Goal: Task Accomplishment & Management: Use online tool/utility

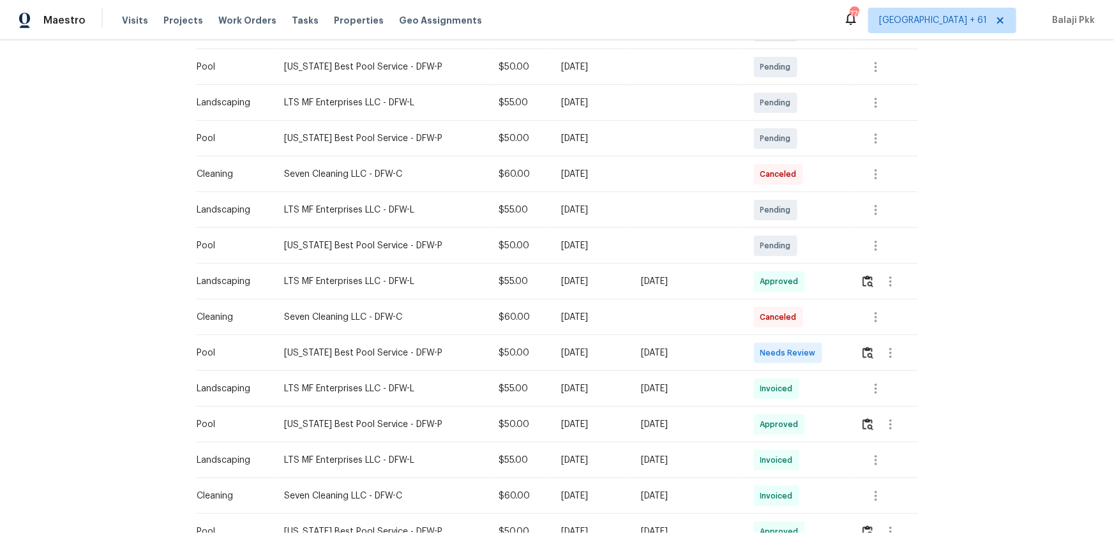
scroll to position [290, 0]
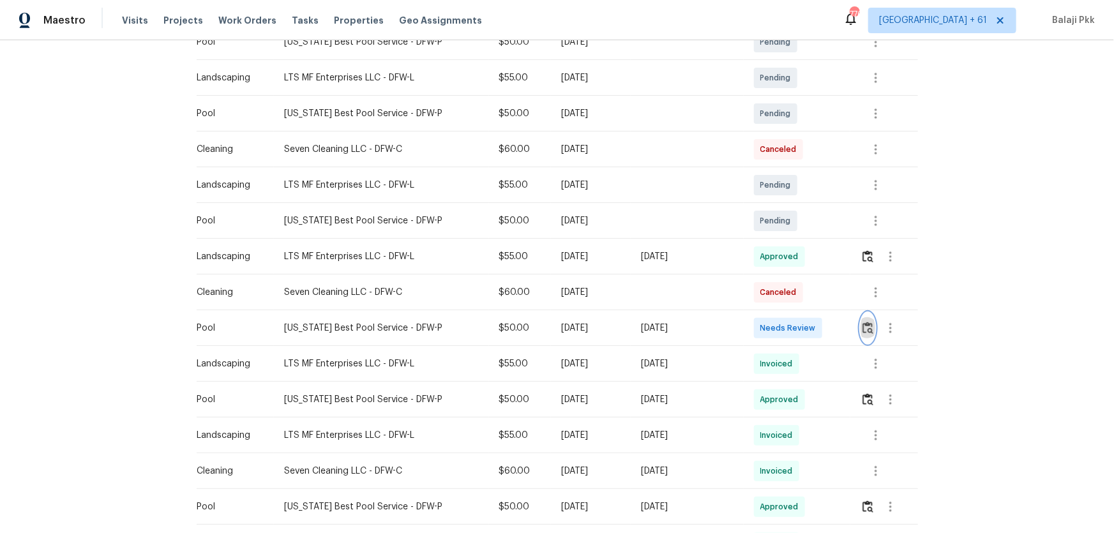
click at [861, 325] on button "button" at bounding box center [868, 328] width 15 height 31
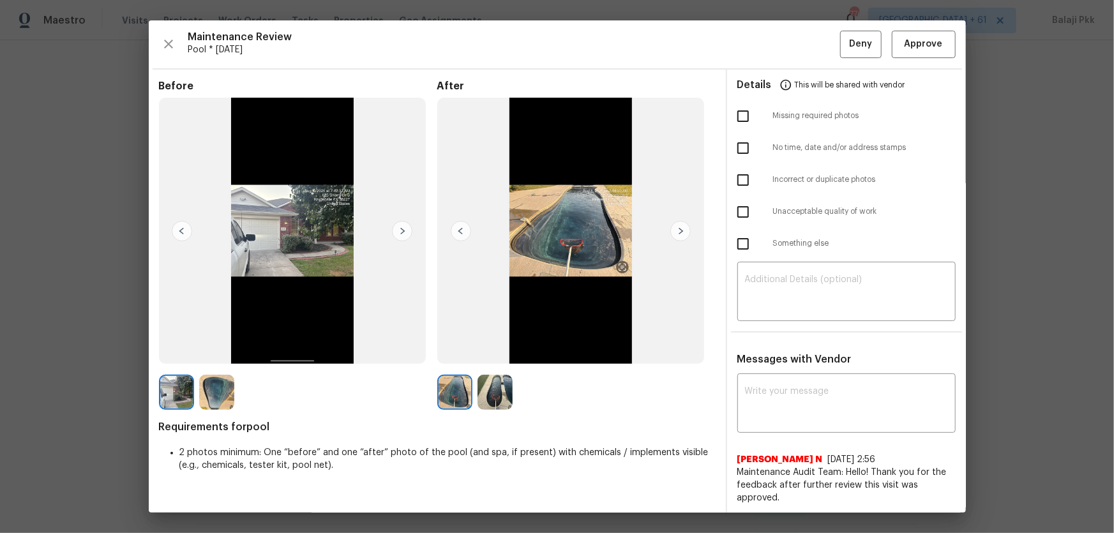
click at [407, 226] on img at bounding box center [402, 231] width 20 height 20
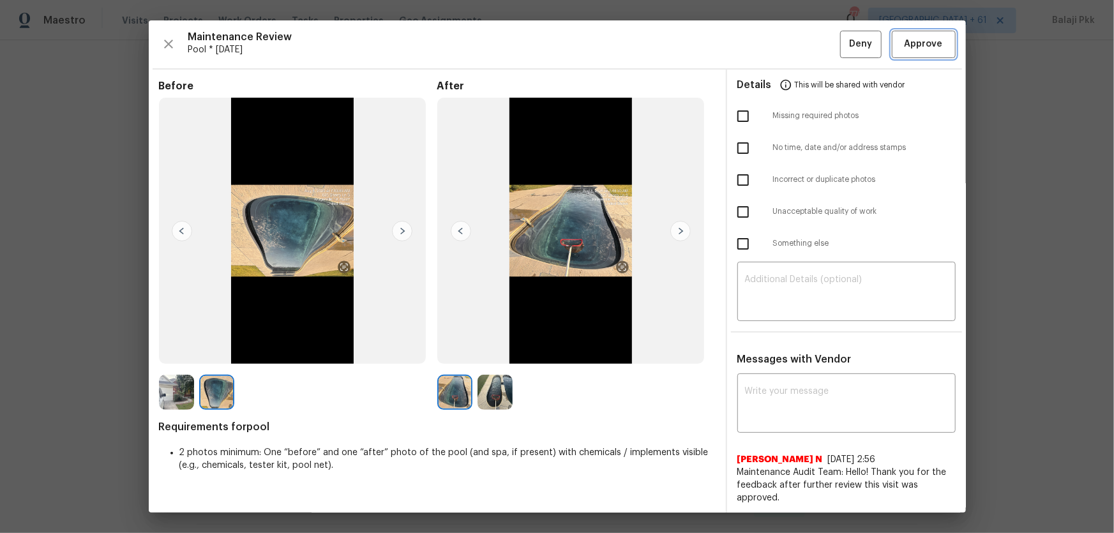
click at [871, 39] on span "Approve" at bounding box center [924, 44] width 38 height 16
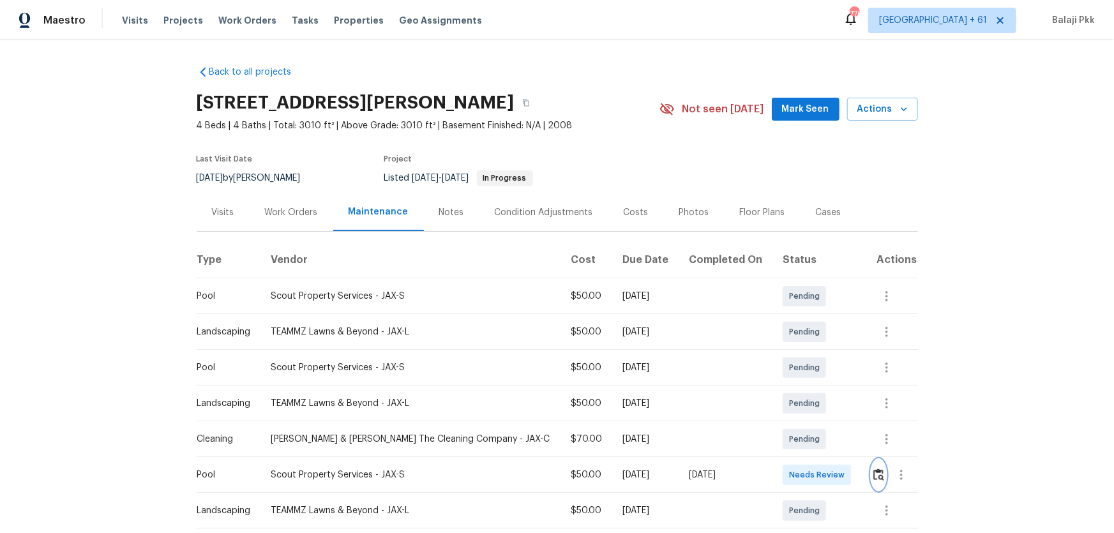
click at [792, 352] on img "button" at bounding box center [878, 475] width 11 height 12
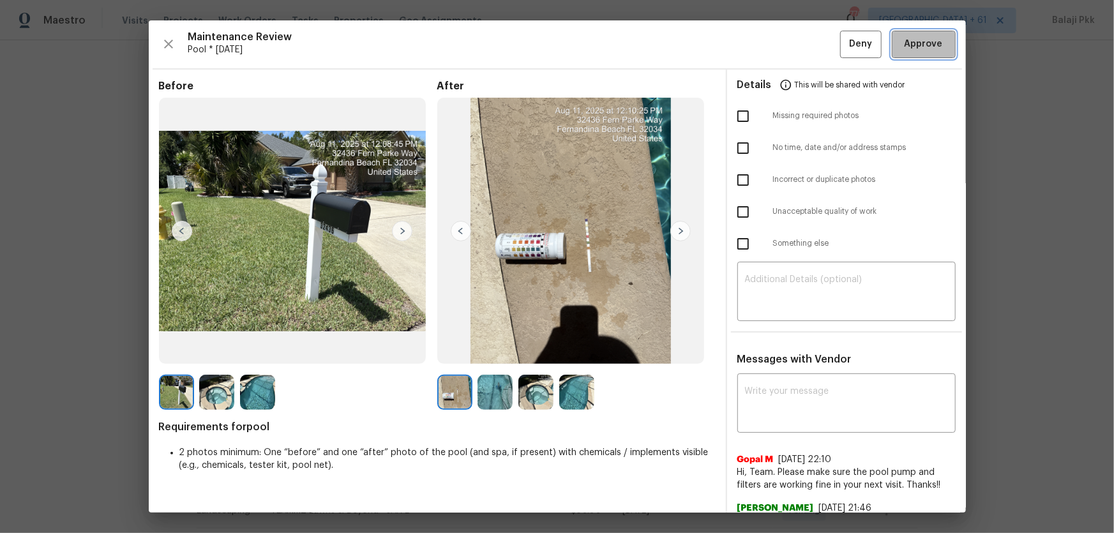
drag, startPoint x: 921, startPoint y: 49, endPoint x: 815, endPoint y: 8, distance: 113.6
click at [792, 49] on span "Approve" at bounding box center [924, 44] width 38 height 16
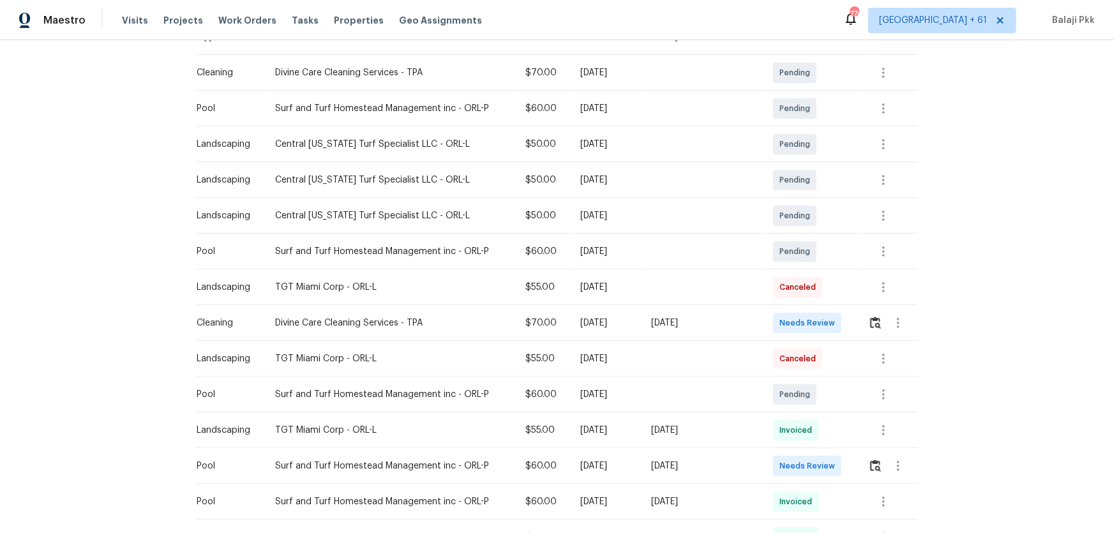
scroll to position [232, 0]
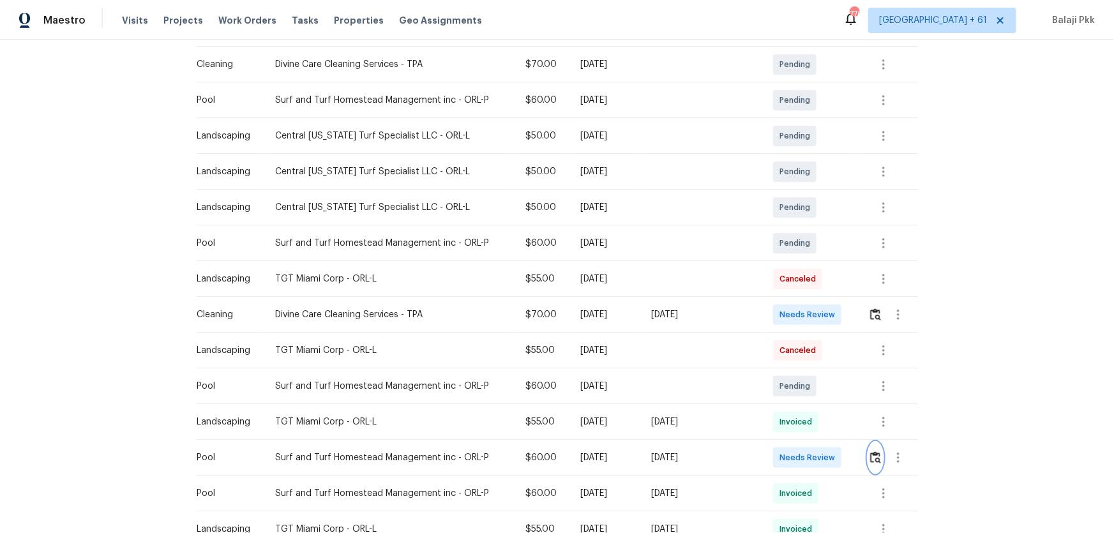
click at [871, 387] on img "button" at bounding box center [875, 457] width 11 height 12
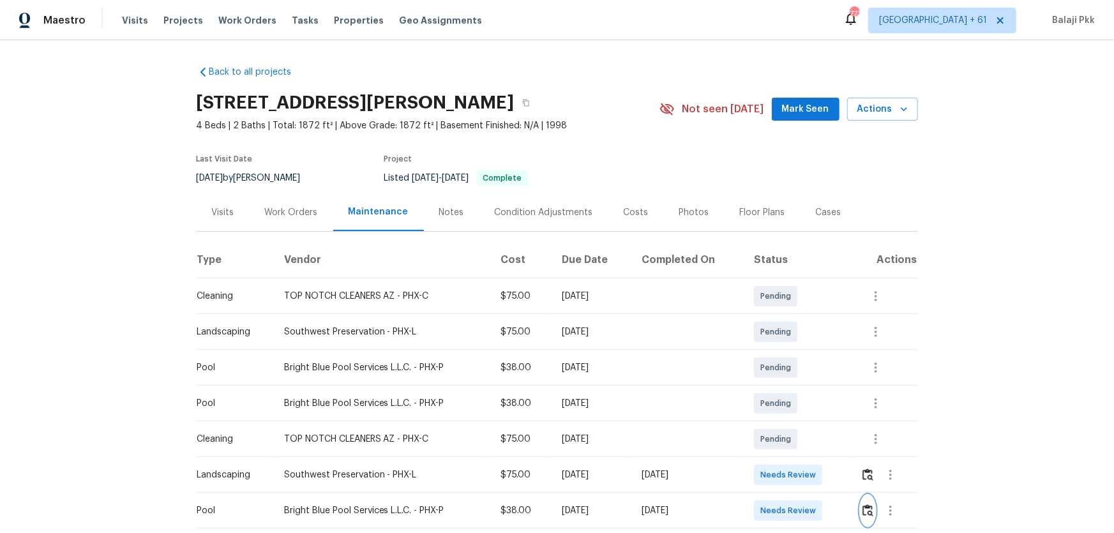
click at [871, 387] on img "button" at bounding box center [867, 510] width 11 height 12
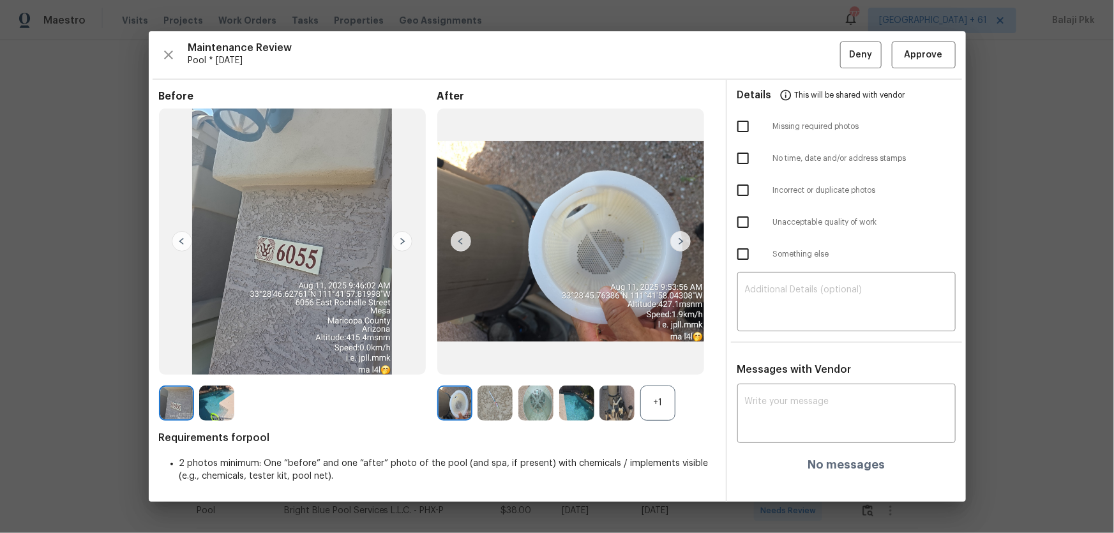
click at [654, 387] on div "+1" at bounding box center [657, 403] width 35 height 35
click at [871, 46] on button "Approve" at bounding box center [924, 54] width 64 height 27
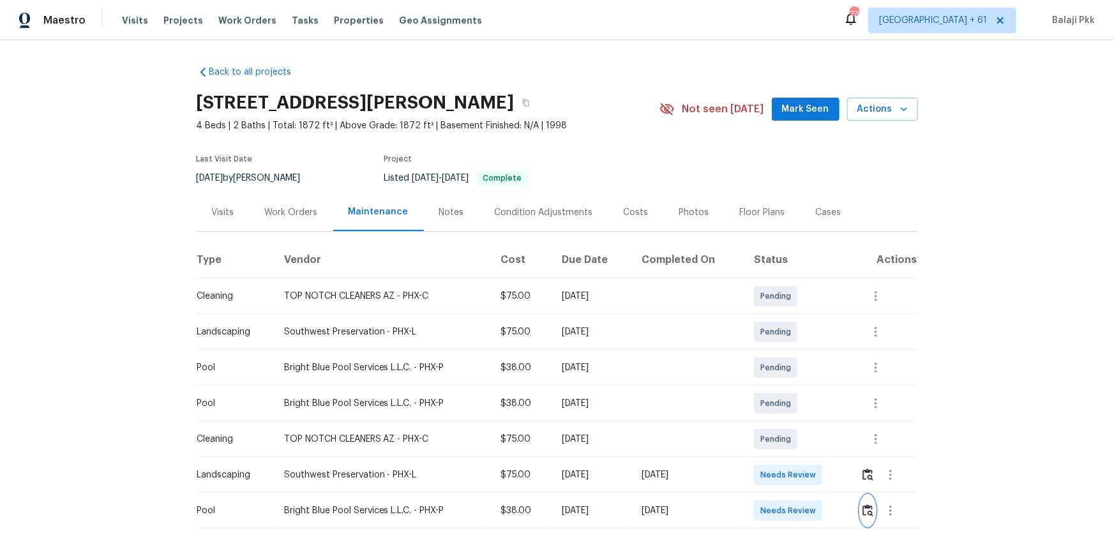
scroll to position [1, 0]
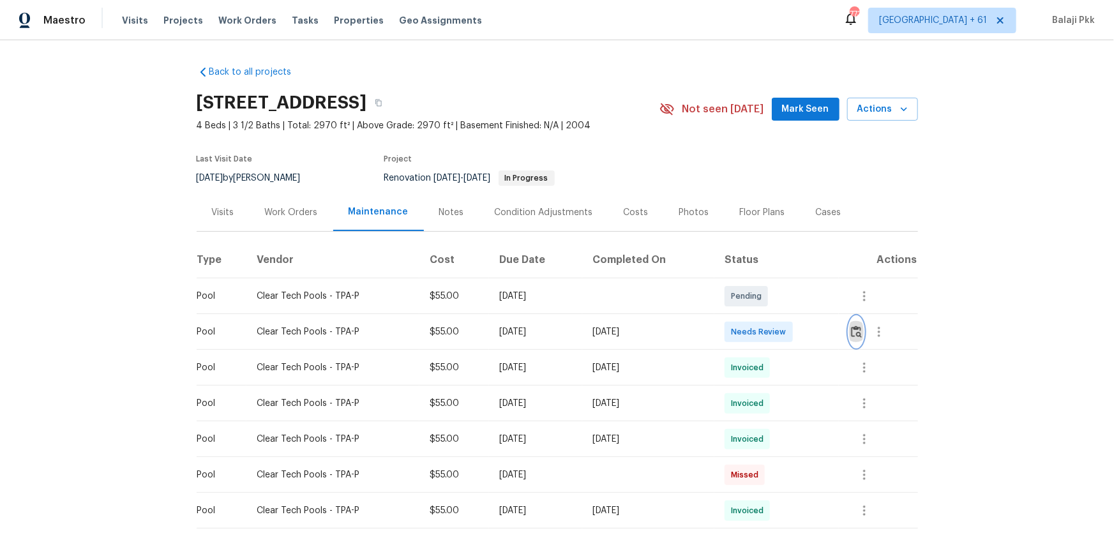
click at [857, 345] on button "button" at bounding box center [856, 332] width 15 height 31
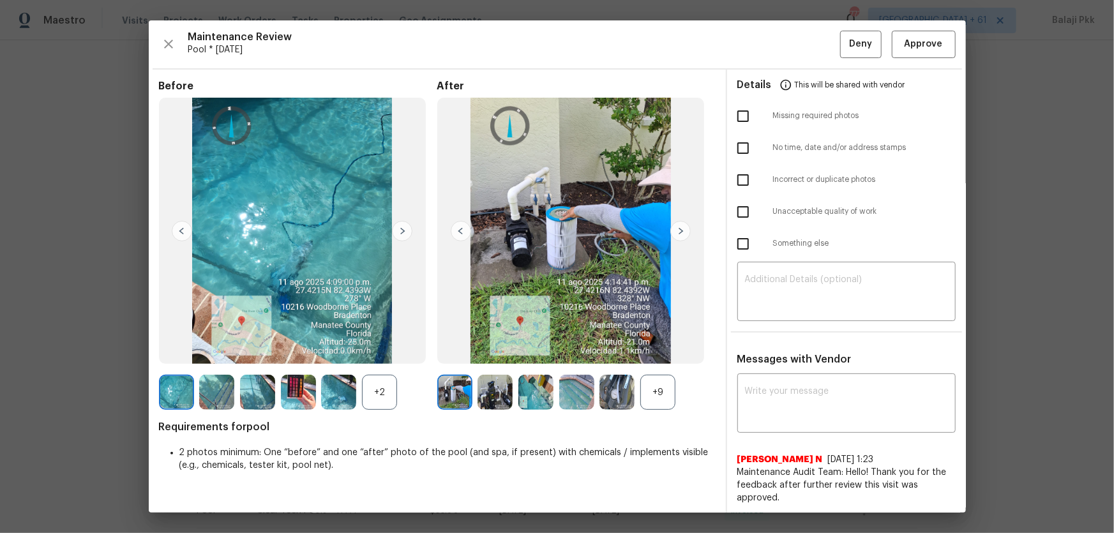
click at [384, 387] on div "+2" at bounding box center [379, 392] width 35 height 35
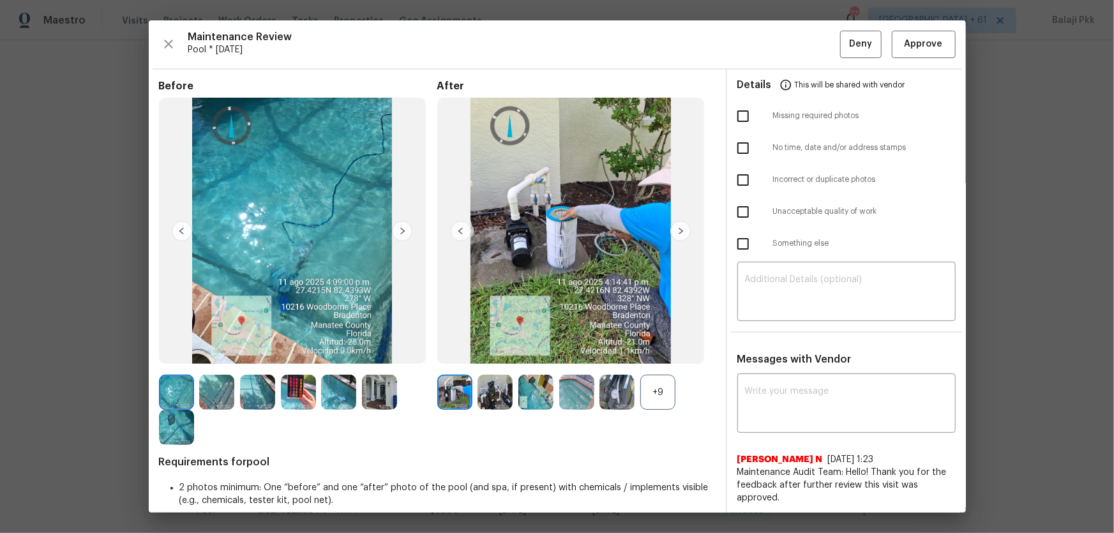
click at [646, 387] on div "+9" at bounding box center [657, 392] width 35 height 35
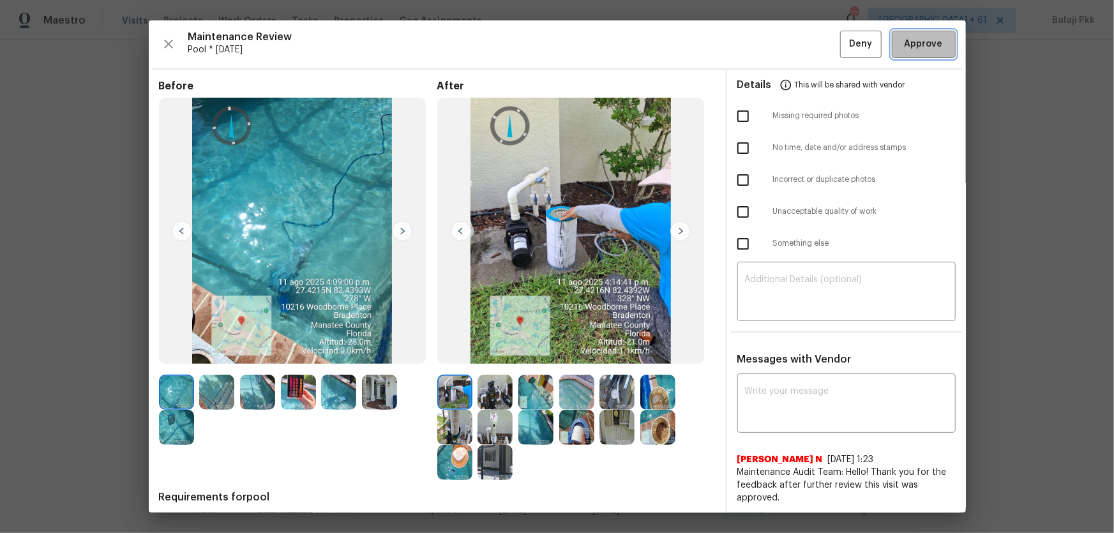
click at [871, 39] on span "Approve" at bounding box center [924, 44] width 38 height 16
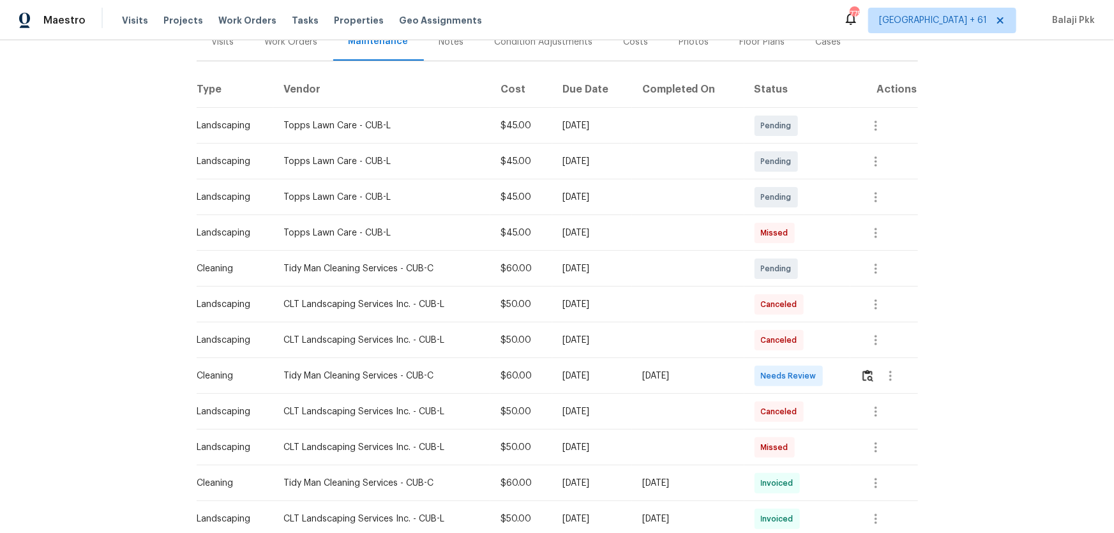
scroll to position [290, 0]
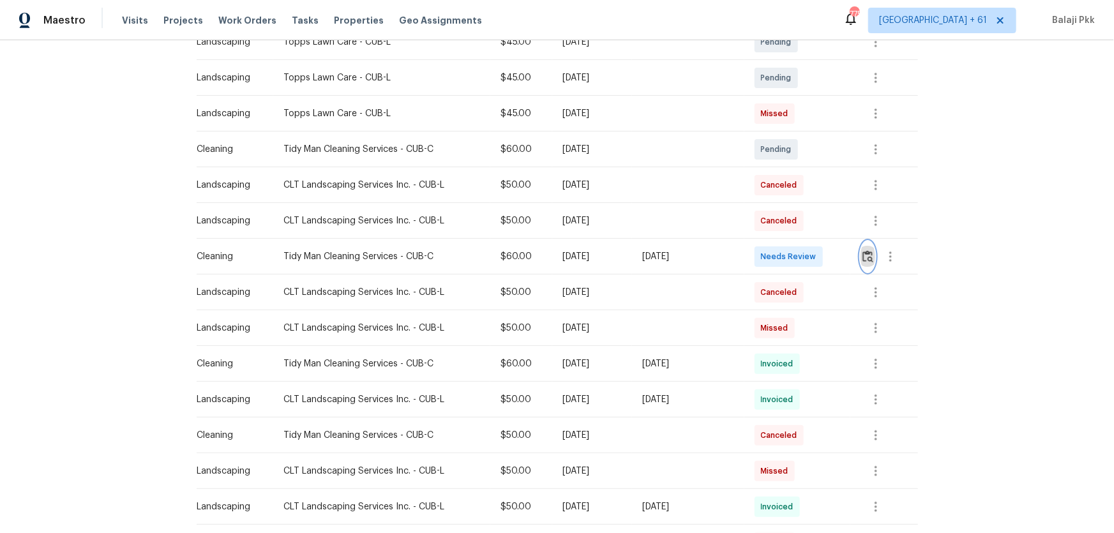
click at [869, 247] on button "button" at bounding box center [868, 256] width 15 height 31
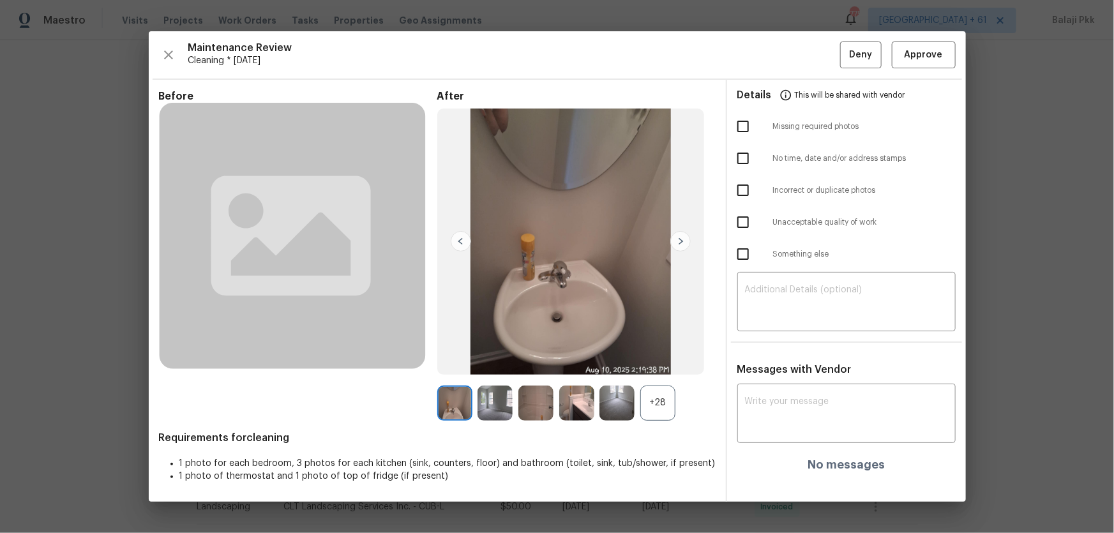
click at [667, 387] on div "+28" at bounding box center [657, 403] width 35 height 35
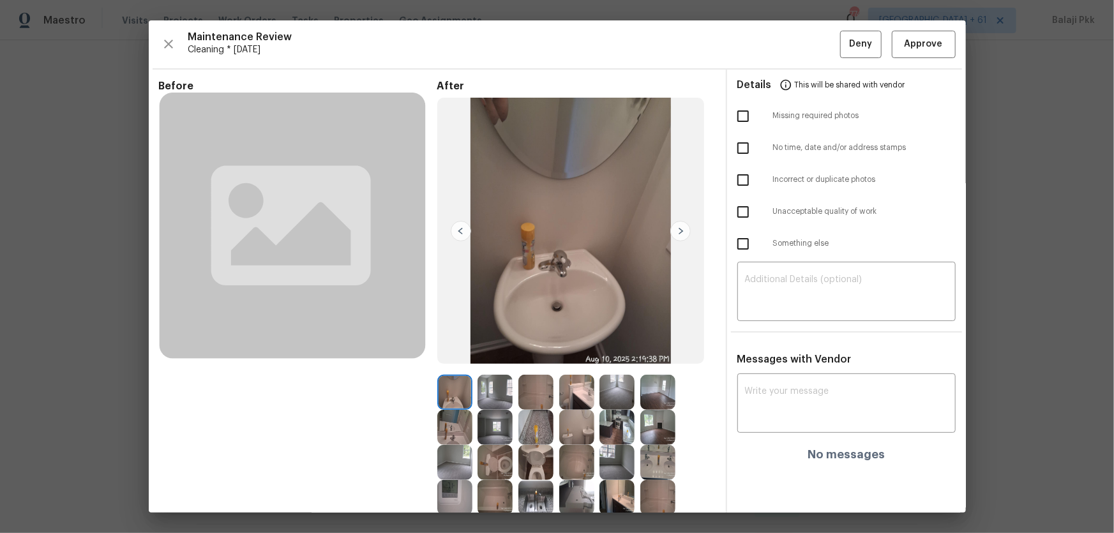
drag, startPoint x: 733, startPoint y: 106, endPoint x: 737, endPoint y: 116, distance: 10.6
click at [733, 106] on input "checkbox" at bounding box center [743, 116] width 27 height 27
checkbox input "true"
click at [779, 276] on textarea at bounding box center [846, 293] width 203 height 36
paste textarea "Maintenance Audit Team: Hello! Unfortunately, this Cleaning visit completed on …"
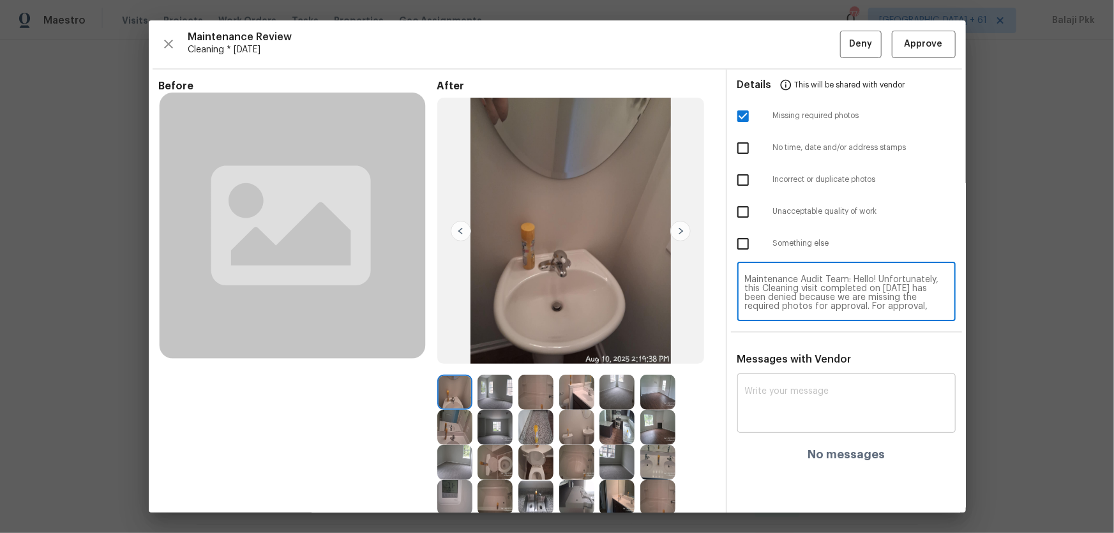
scroll to position [116, 0]
type textarea "Maintenance Audit Team: Hello! Unfortunately, this Cleaning visit completed on …"
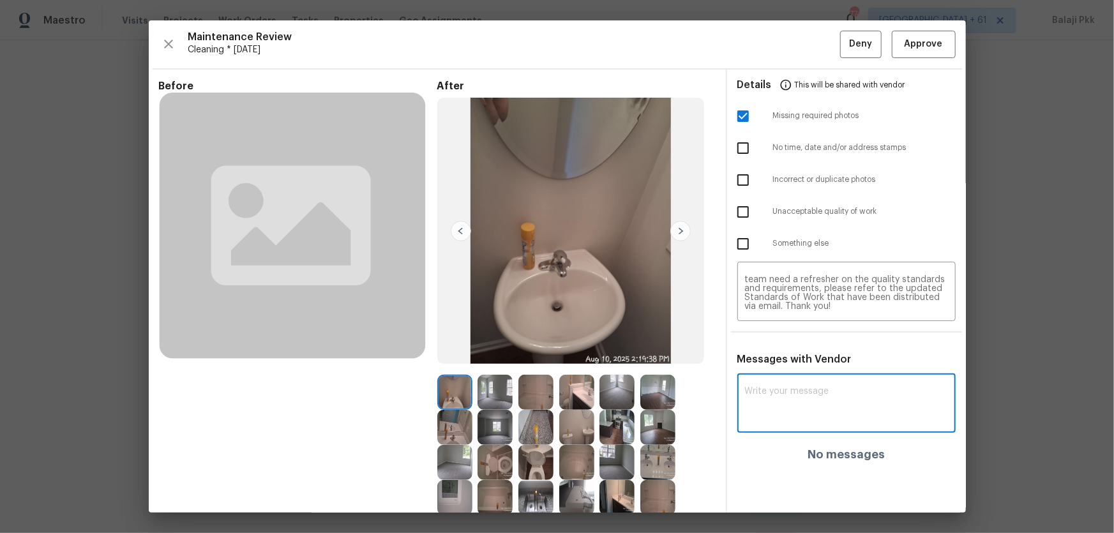
drag, startPoint x: 799, startPoint y: 397, endPoint x: 862, endPoint y: 358, distance: 73.7
click at [799, 387] on textarea at bounding box center [846, 405] width 203 height 36
paste textarea "Maintenance Audit Team: Hello! Unfortunately, this Cleaning visit completed on …"
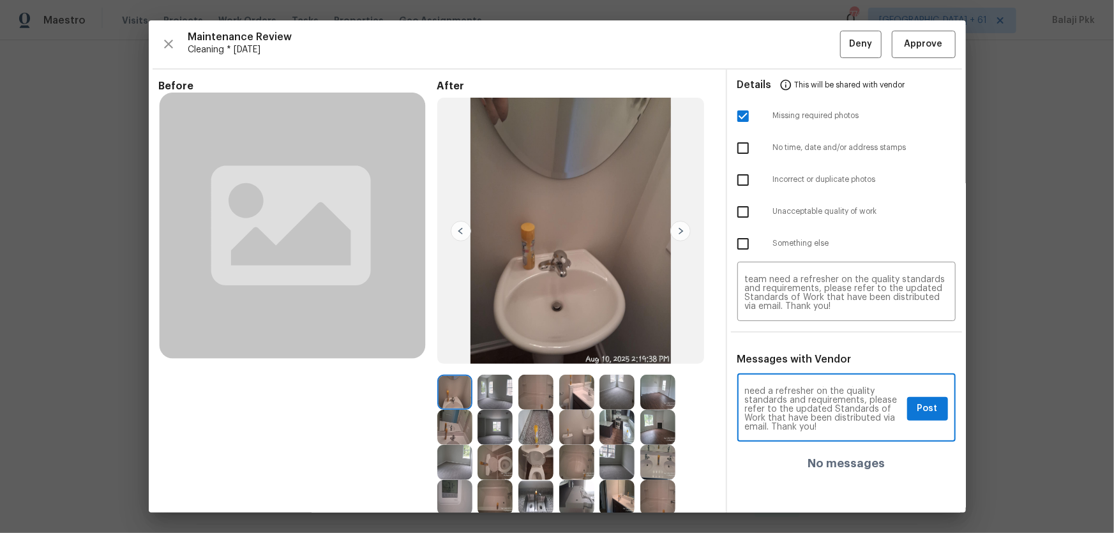
type textarea "Maintenance Audit Team: Hello! Unfortunately, this Cleaning visit completed on …"
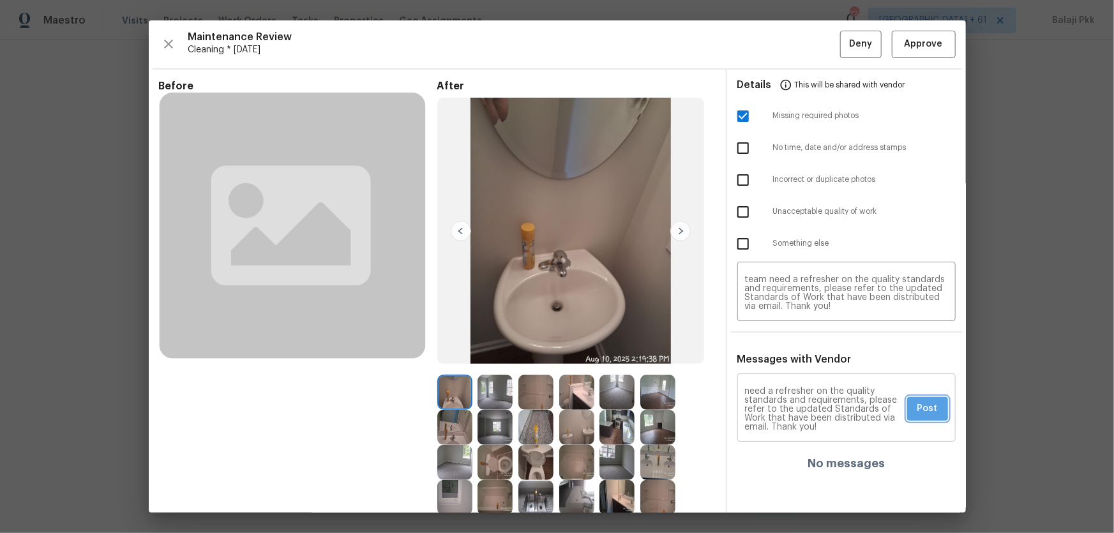
drag, startPoint x: 920, startPoint y: 401, endPoint x: 880, endPoint y: 377, distance: 47.0
click at [871, 387] on button "Post" at bounding box center [927, 409] width 41 height 24
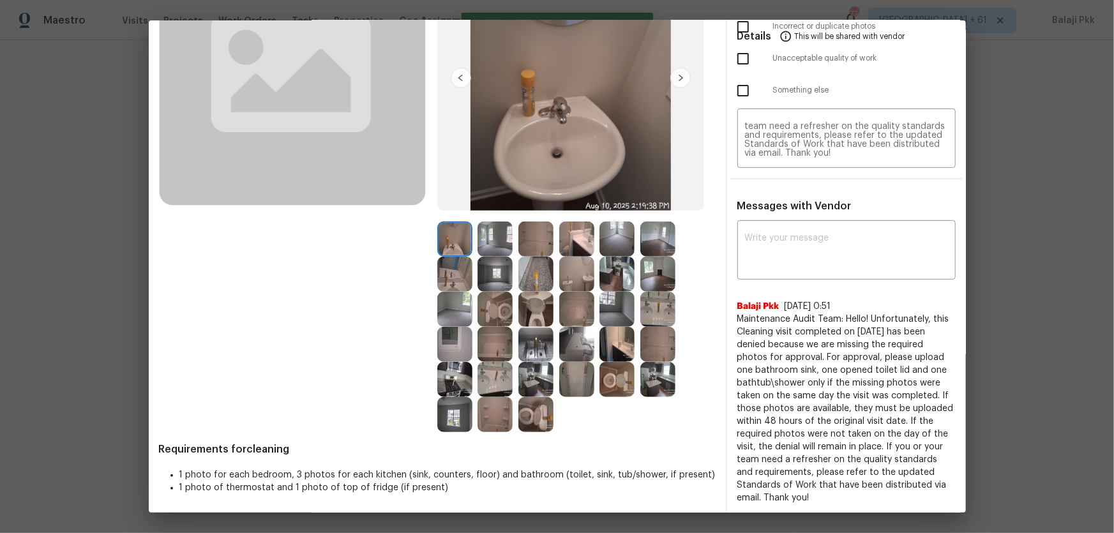
scroll to position [0, 0]
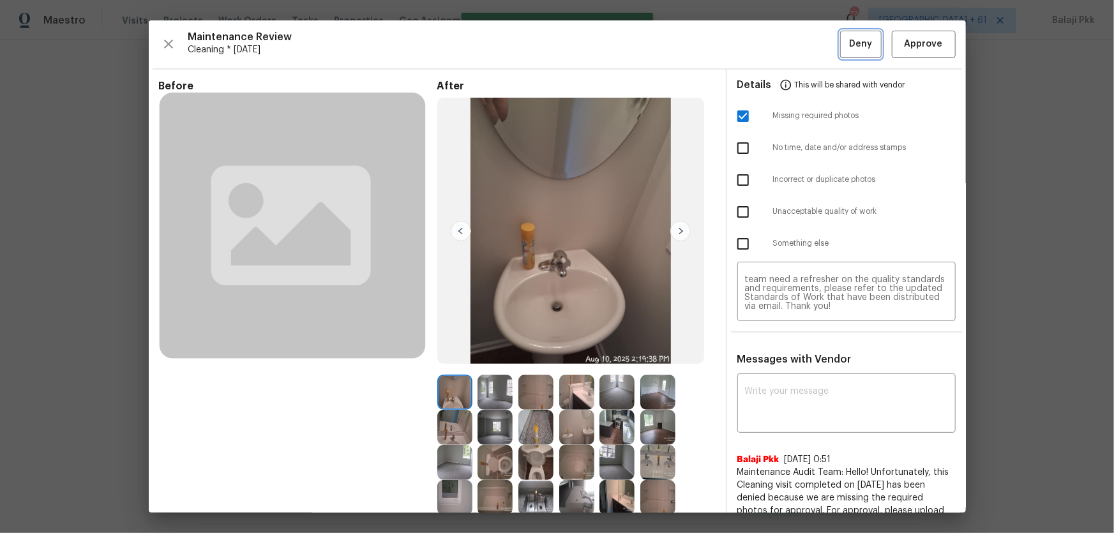
click at [850, 49] on span "Deny" at bounding box center [860, 44] width 23 height 16
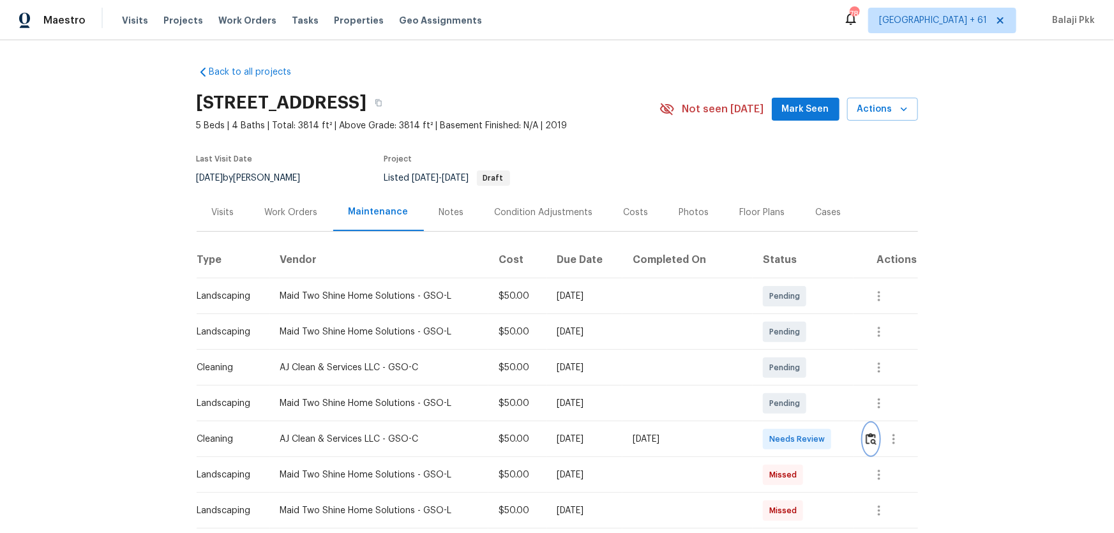
click at [792, 352] on img "button" at bounding box center [871, 439] width 11 height 12
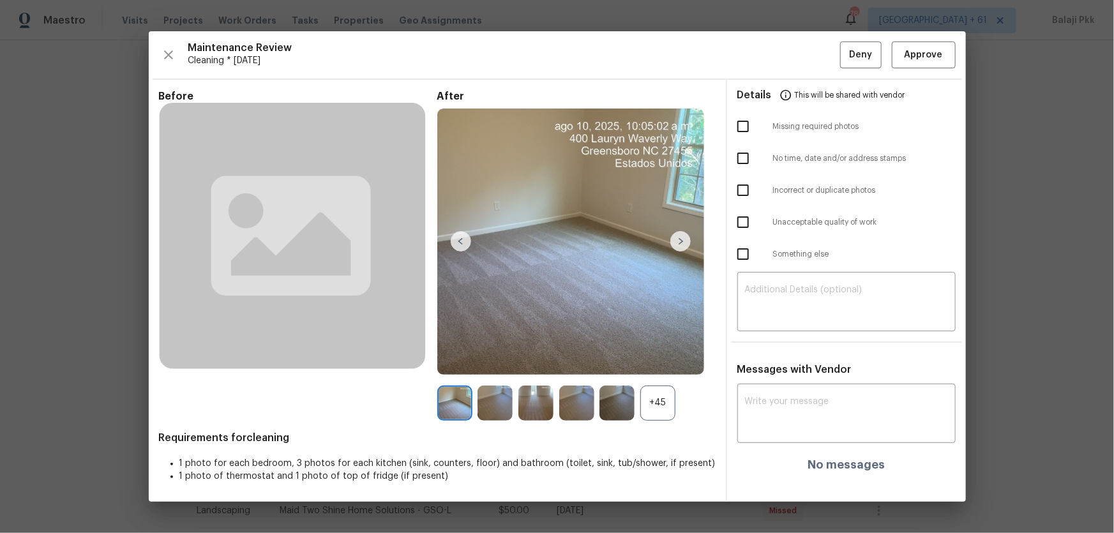
click at [658, 352] on div "+45" at bounding box center [657, 403] width 35 height 35
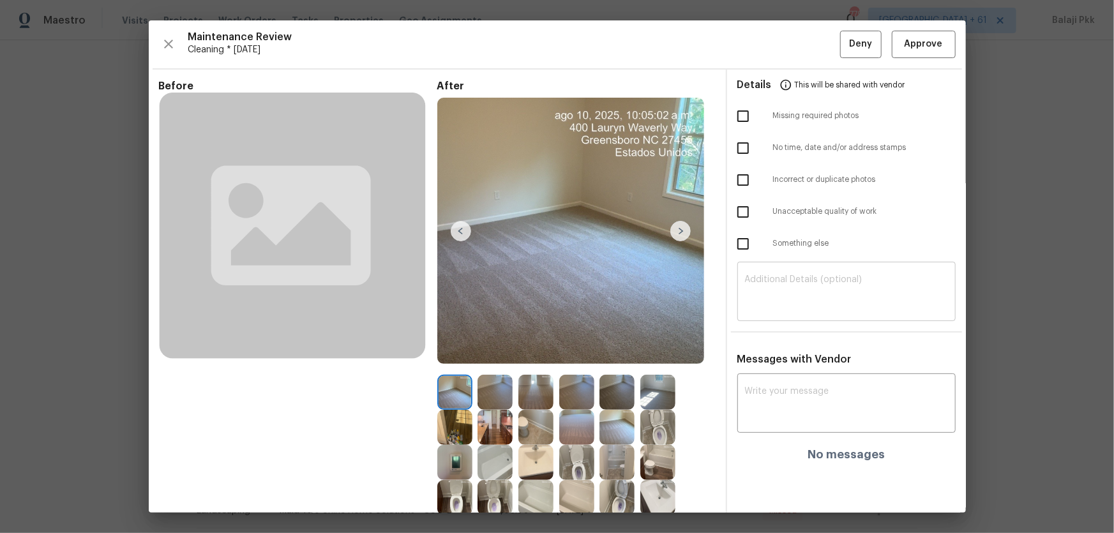
click at [792, 274] on div "​" at bounding box center [846, 293] width 218 height 56
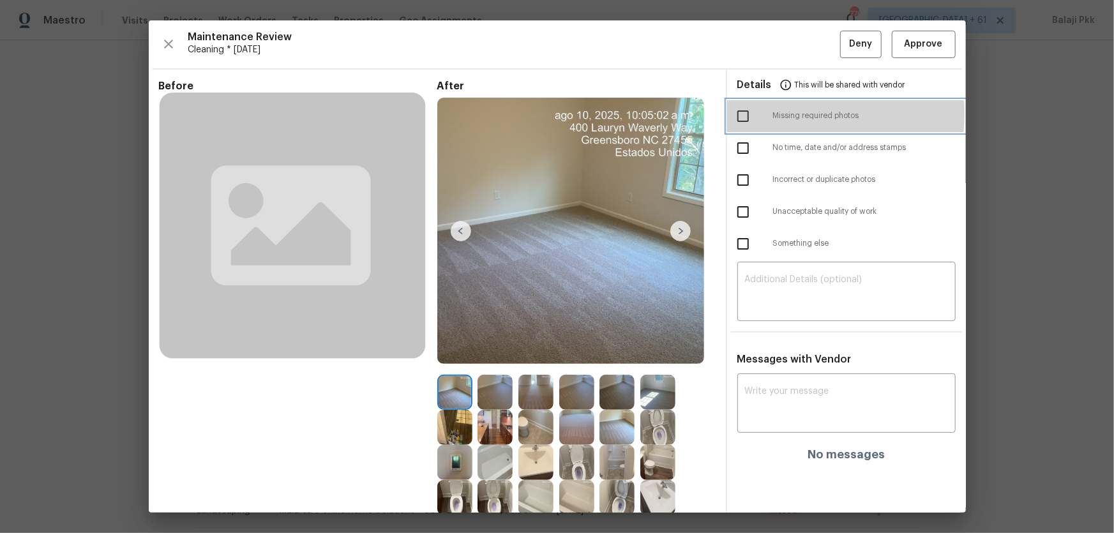
click at [752, 114] on div at bounding box center [755, 116] width 36 height 27
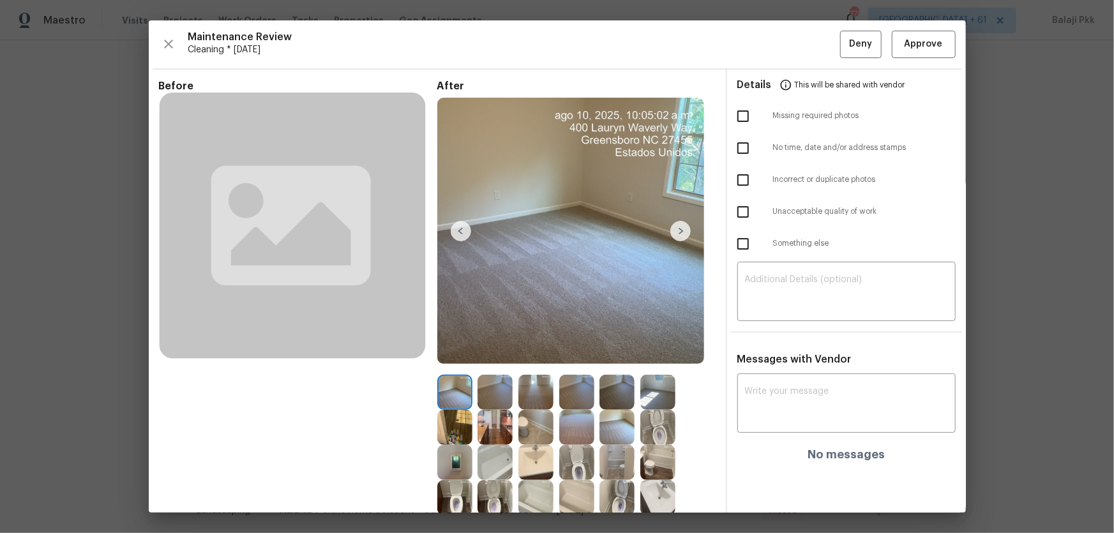
click at [733, 112] on input "checkbox" at bounding box center [743, 116] width 27 height 27
checkbox input "true"
click at [781, 292] on textarea at bounding box center [846, 293] width 203 height 36
paste textarea "Maintenance Audit Team: Hello! Unfortunately, this Cleaning visit completed on …"
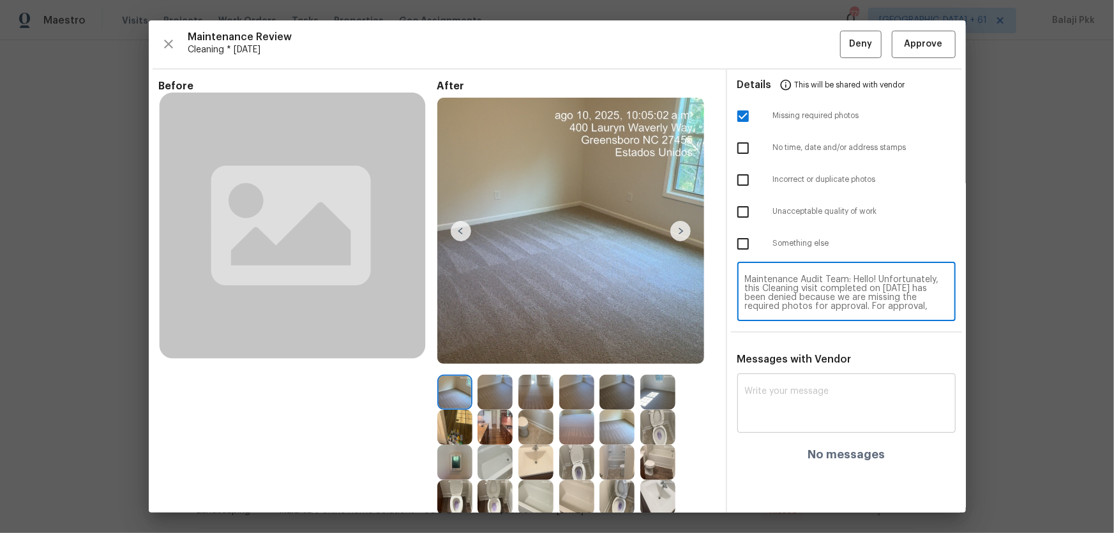
scroll to position [107, 0]
type textarea "Maintenance Audit Team: Hello! Unfortunately, this Cleaning visit completed on …"
click at [792, 352] on textarea at bounding box center [846, 405] width 203 height 36
paste textarea "Maintenance Audit Team: Hello! Unfortunately, this Cleaning visit completed on …"
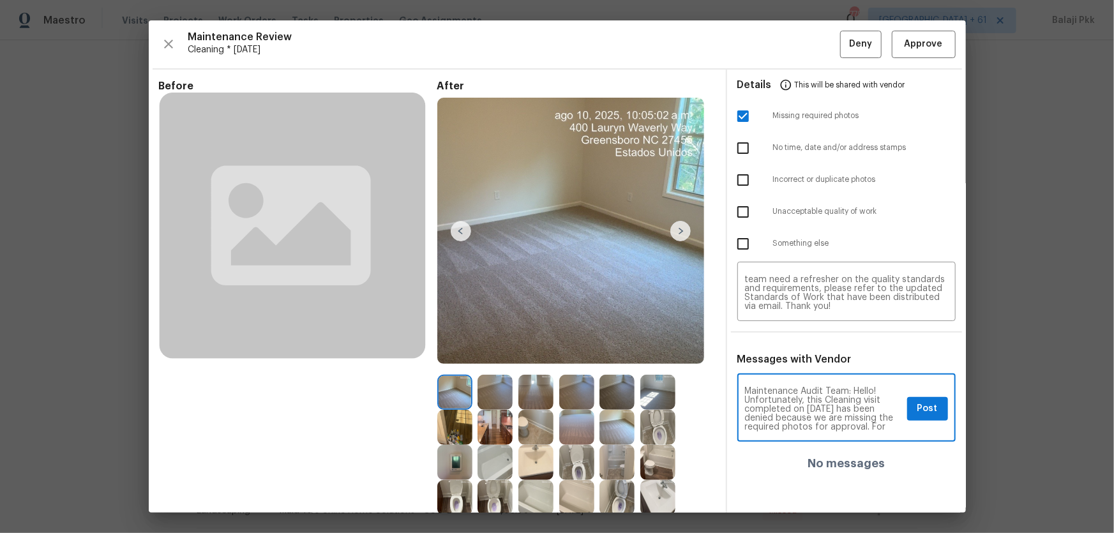
scroll to position [143, 0]
type textarea "Maintenance Audit Team: Hello! Unfortunately, this Cleaning visit completed on …"
click at [745, 275] on textarea "Maintenance Audit Team: Hello! Unfortunately, this Cleaning visit completed on …" at bounding box center [846, 293] width 203 height 36
click at [721, 41] on span "Maintenance Review" at bounding box center [514, 37] width 652 height 13
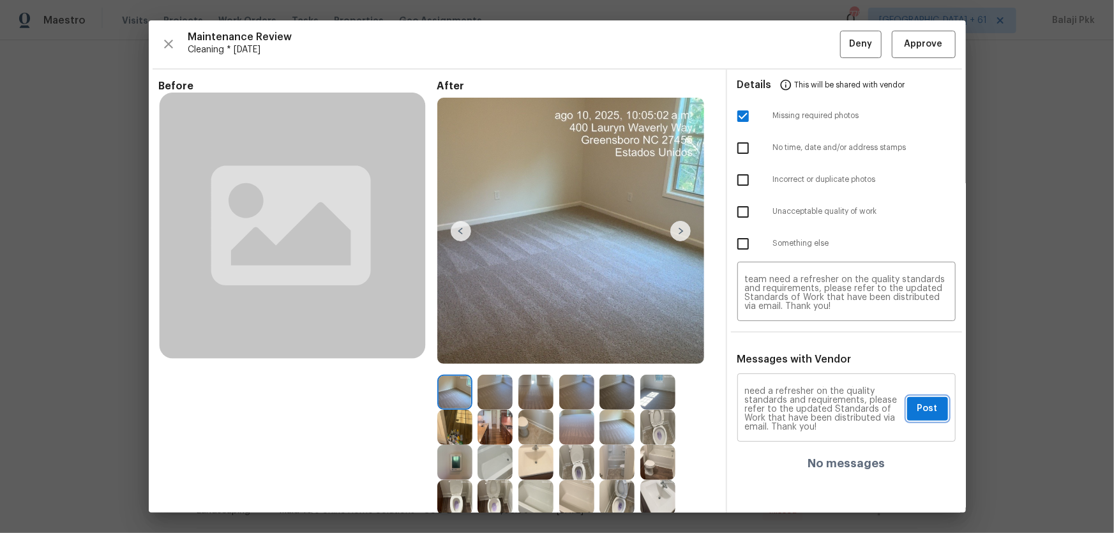
click at [792, 352] on span "Post" at bounding box center [927, 409] width 20 height 16
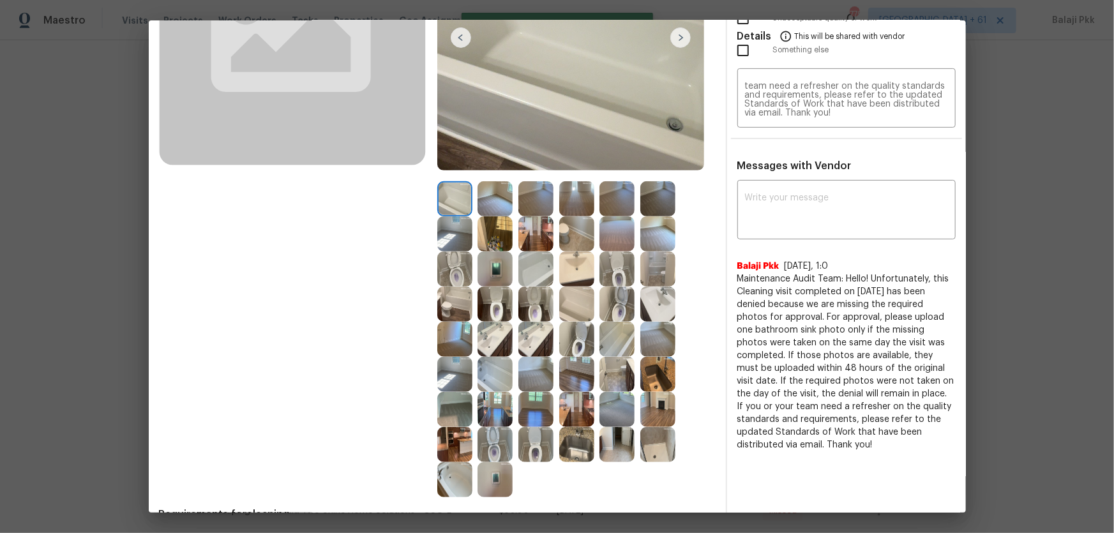
scroll to position [232, 0]
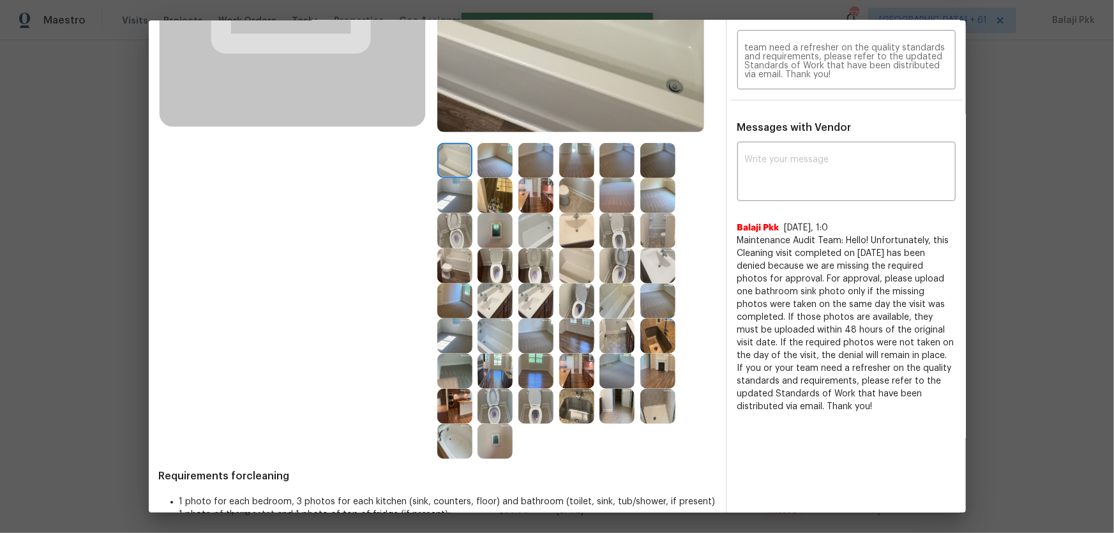
click at [498, 299] on img at bounding box center [495, 300] width 35 height 35
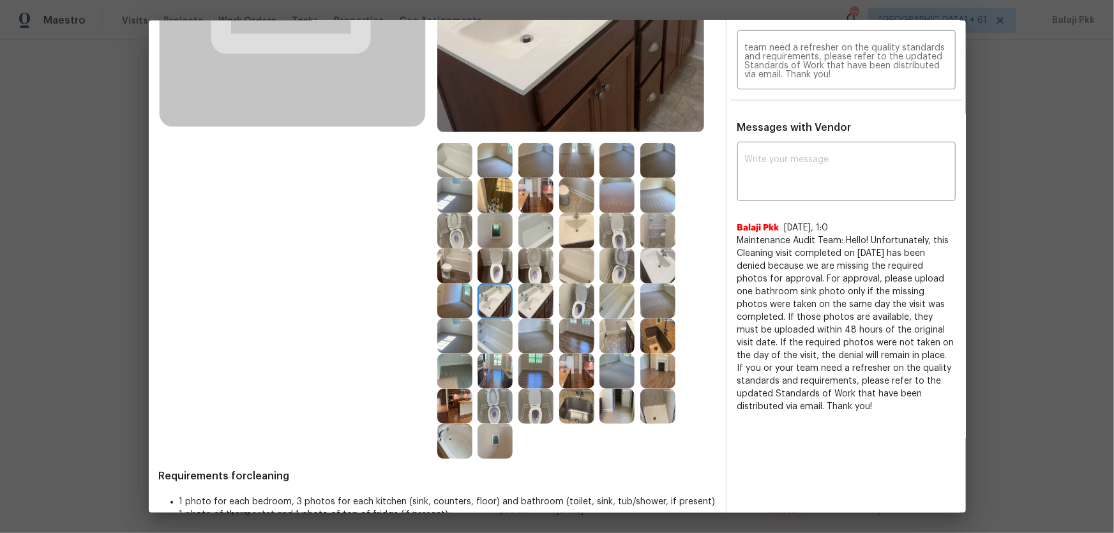
scroll to position [0, 0]
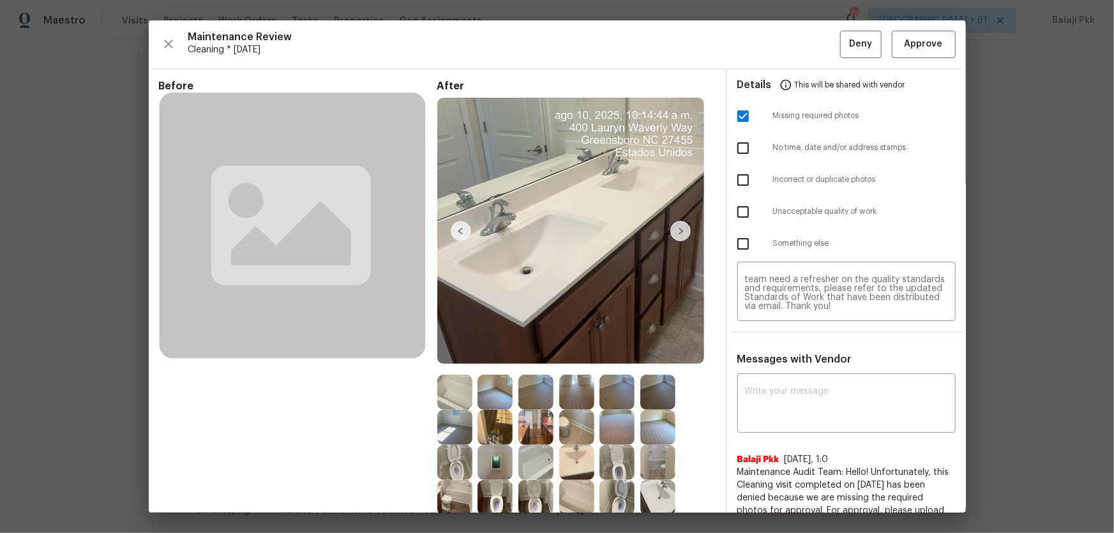
click at [682, 232] on img at bounding box center [680, 231] width 20 height 20
click at [459, 232] on img at bounding box center [461, 231] width 20 height 20
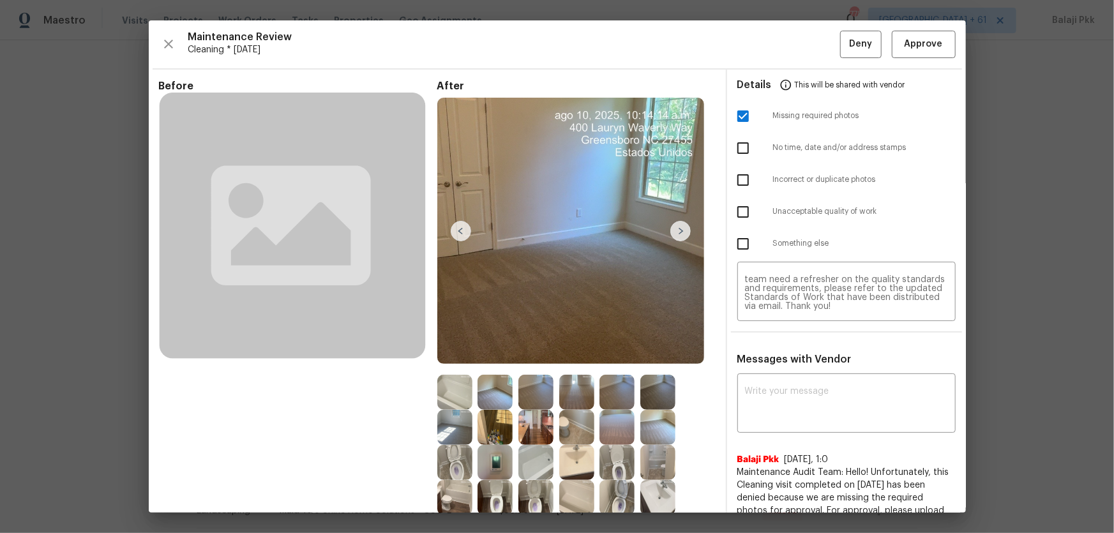
click at [670, 227] on img at bounding box center [680, 231] width 20 height 20
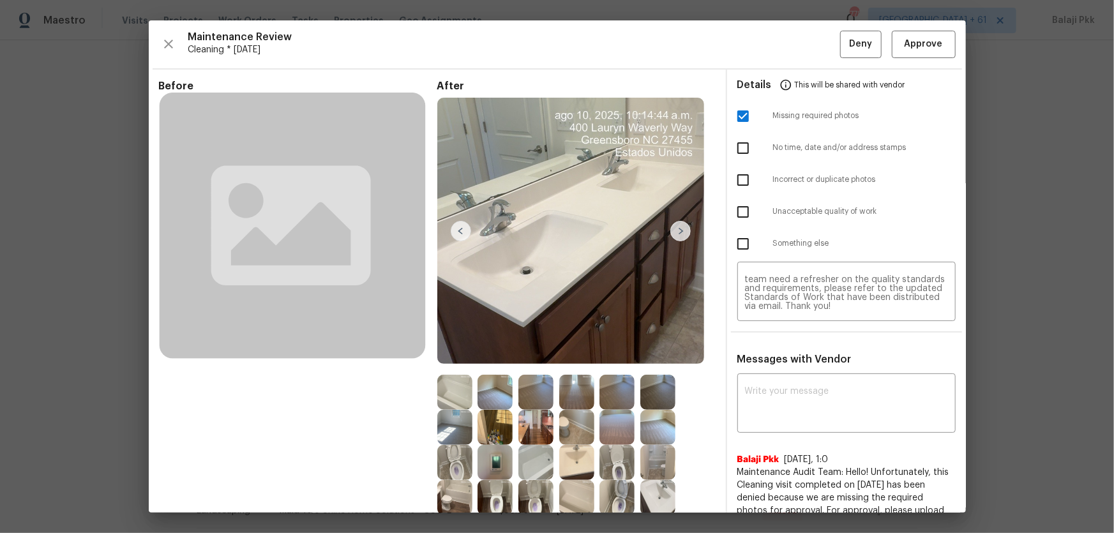
click at [670, 227] on img at bounding box center [680, 231] width 20 height 20
click at [680, 230] on img at bounding box center [680, 231] width 20 height 20
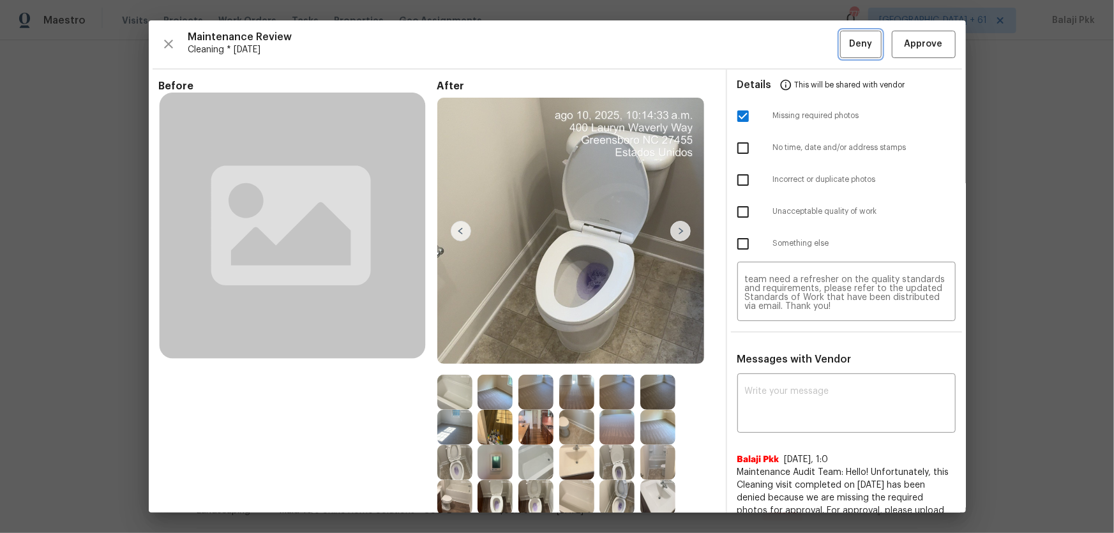
click at [792, 54] on button "Deny" at bounding box center [860, 44] width 41 height 27
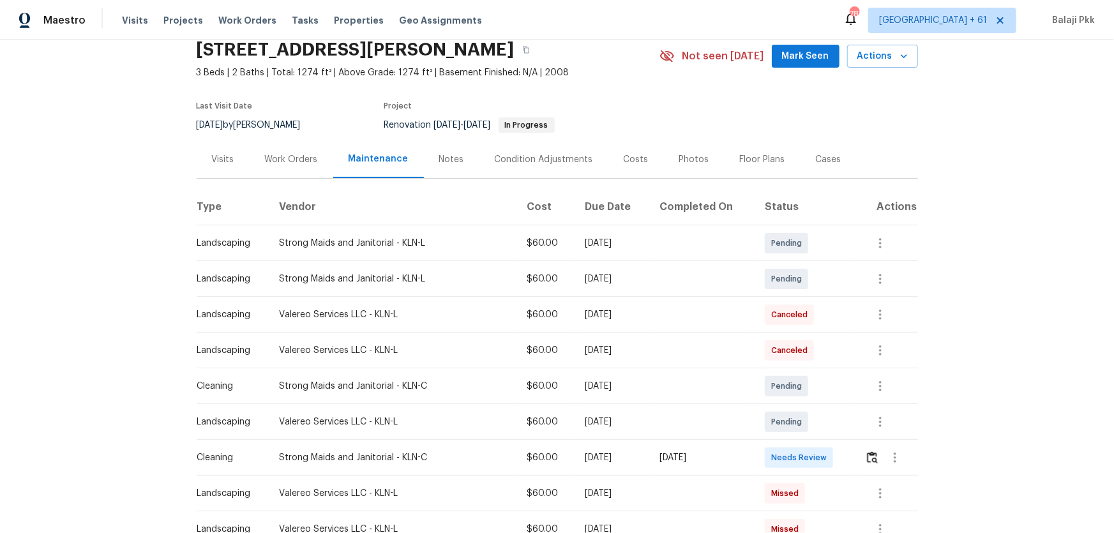
scroll to position [57, 0]
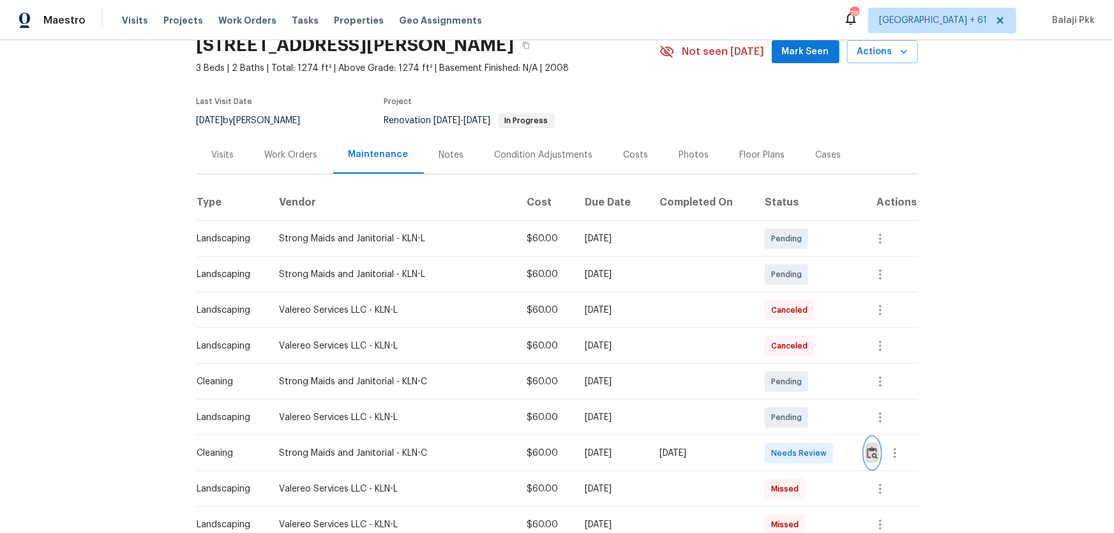
click at [871, 387] on img "button" at bounding box center [872, 453] width 11 height 12
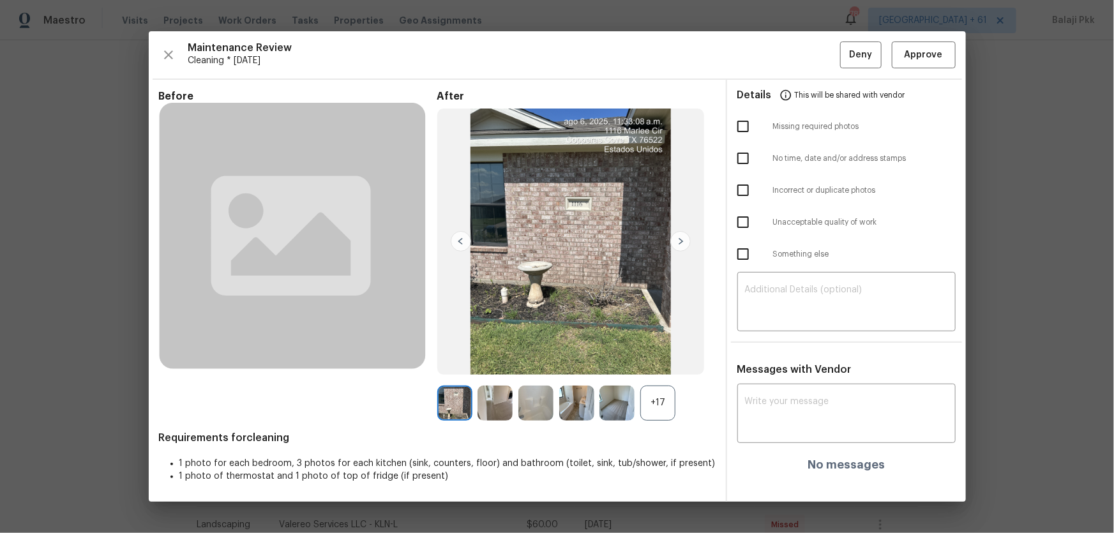
click at [664, 387] on div "+17" at bounding box center [657, 403] width 35 height 35
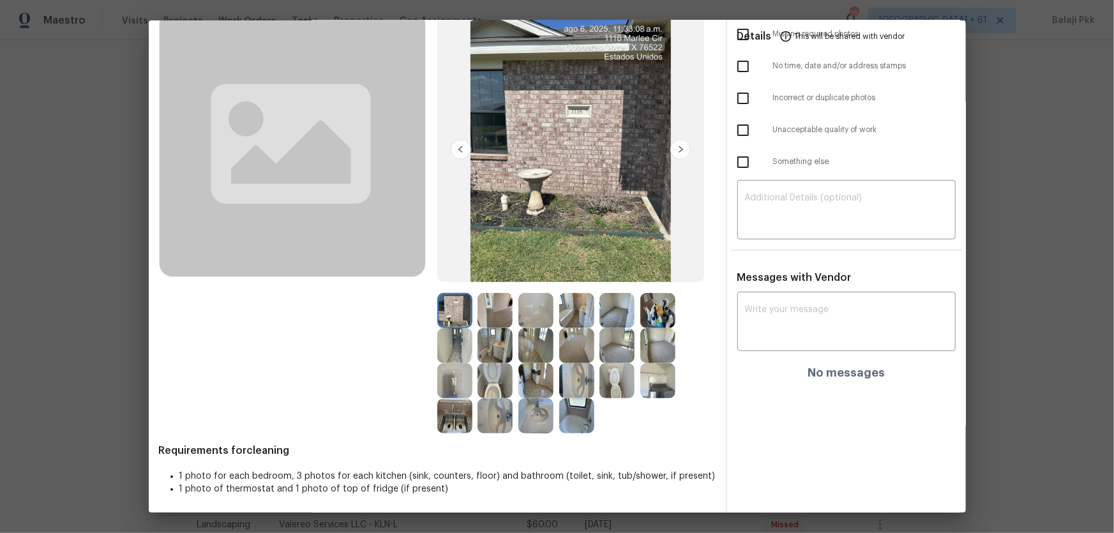
scroll to position [83, 0]
click at [446, 379] on img at bounding box center [454, 379] width 35 height 35
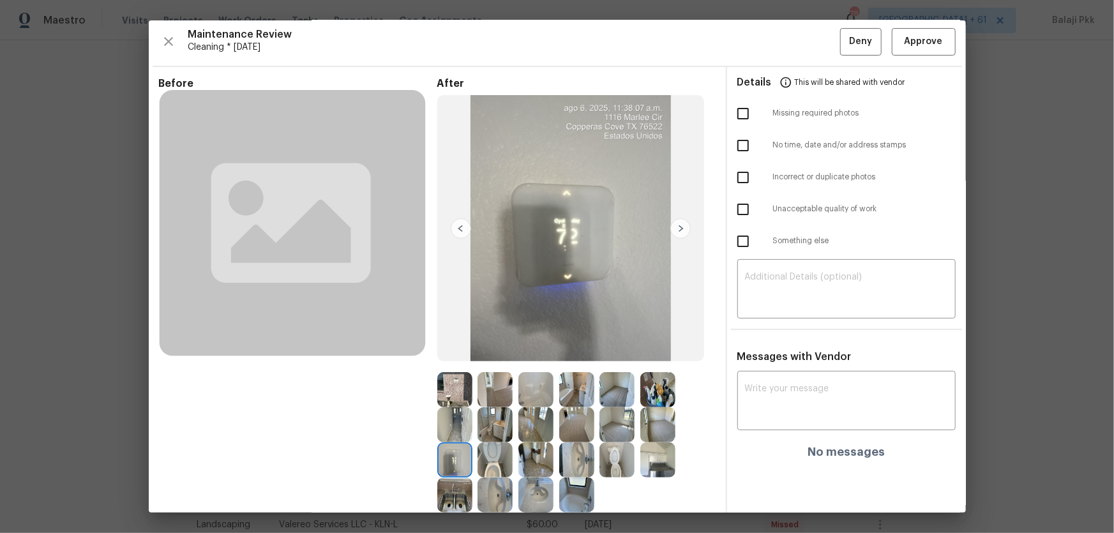
scroll to position [0, 0]
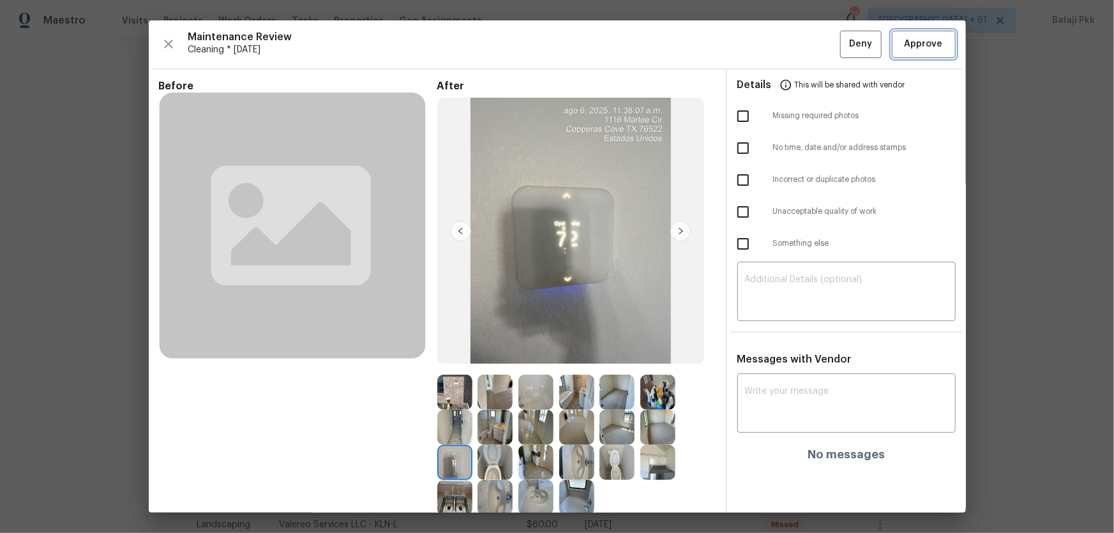
click at [871, 45] on span "Approve" at bounding box center [924, 44] width 38 height 16
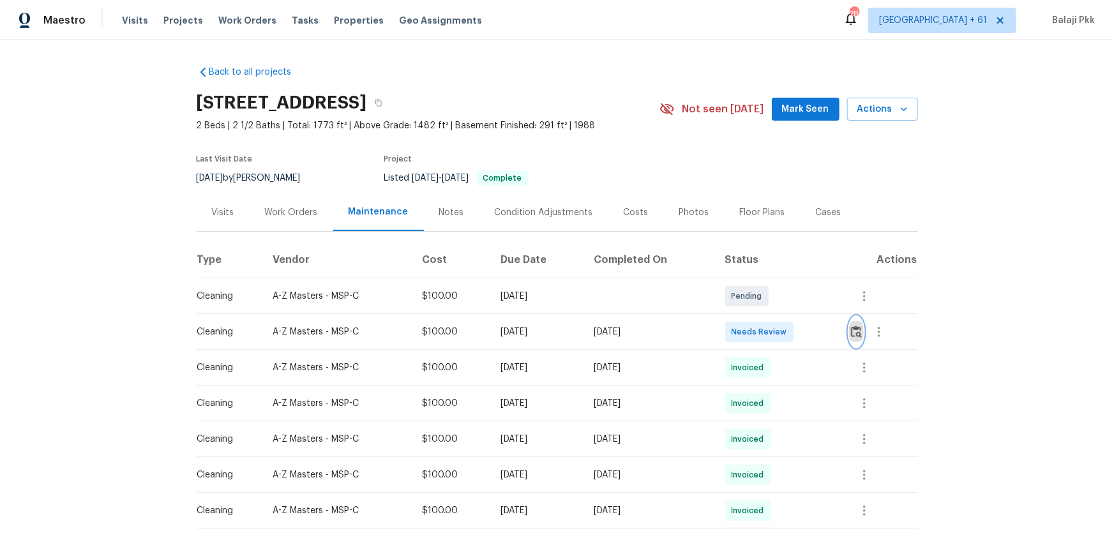
click at [792, 330] on img "button" at bounding box center [856, 332] width 11 height 12
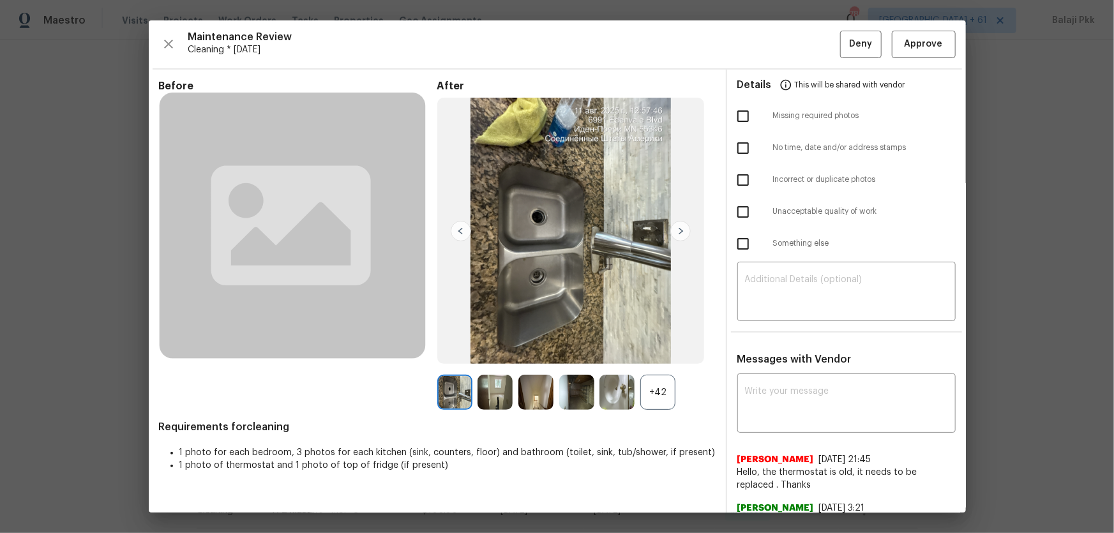
click at [657, 352] on div "+42" at bounding box center [657, 392] width 35 height 35
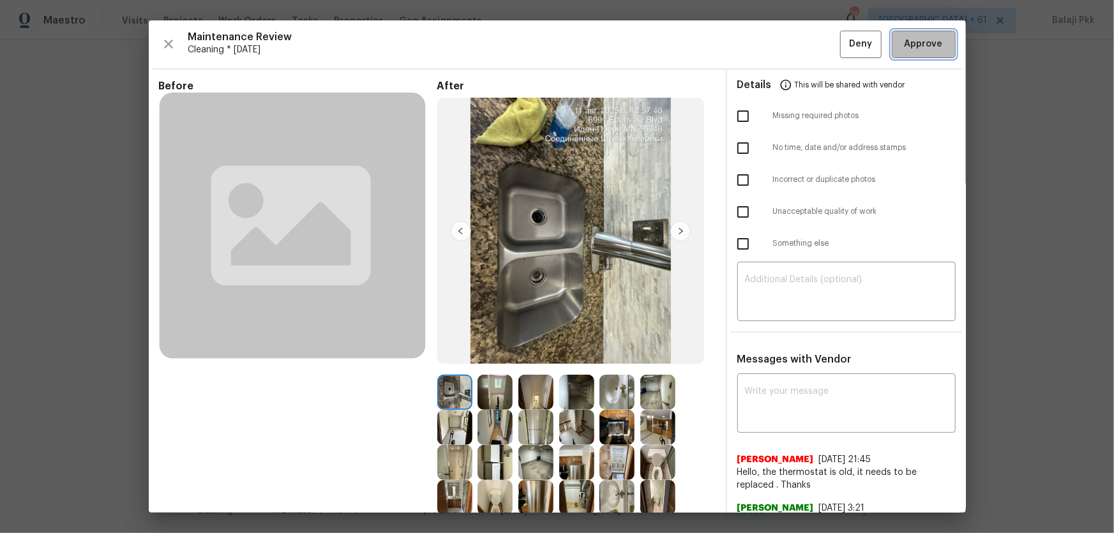
click at [792, 45] on span "Approve" at bounding box center [924, 44] width 38 height 16
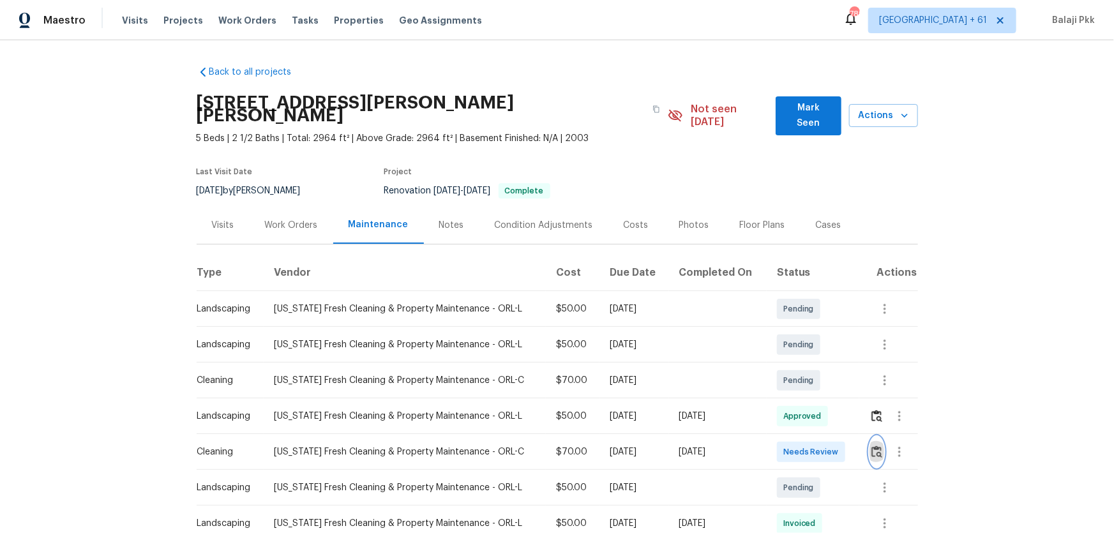
click at [792, 352] on button "button" at bounding box center [876, 452] width 15 height 31
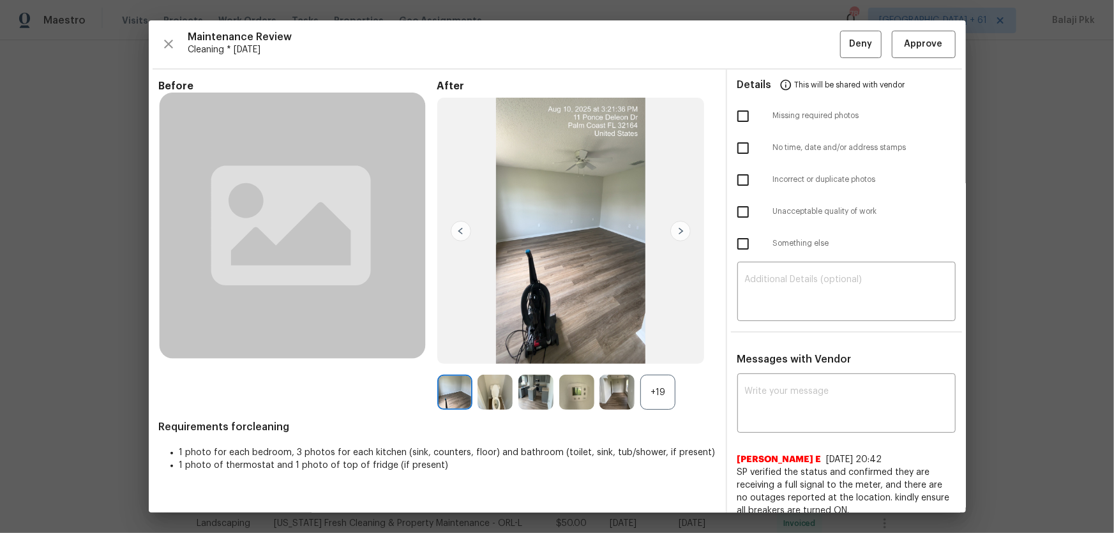
drag, startPoint x: 662, startPoint y: 415, endPoint x: 638, endPoint y: 335, distance: 83.2
click at [654, 352] on div "+19" at bounding box center [657, 392] width 35 height 35
